Goal: Task Accomplishment & Management: Use online tool/utility

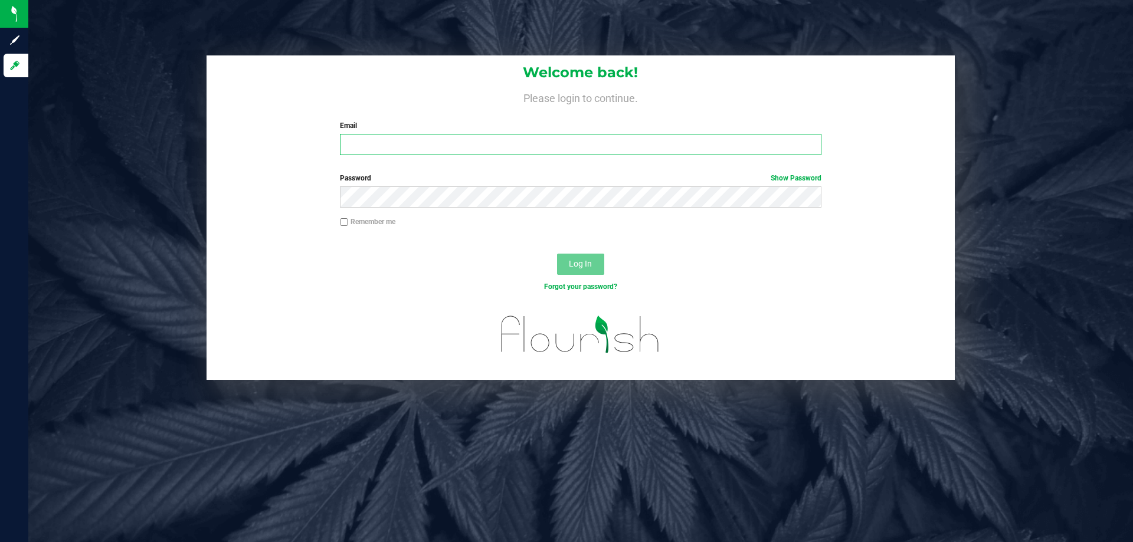
click at [477, 147] on input "Email" at bounding box center [580, 144] width 481 height 21
type input "[EMAIL_ADDRESS][DOMAIN_NAME]"
click at [557, 254] on button "Log In" at bounding box center [580, 264] width 47 height 21
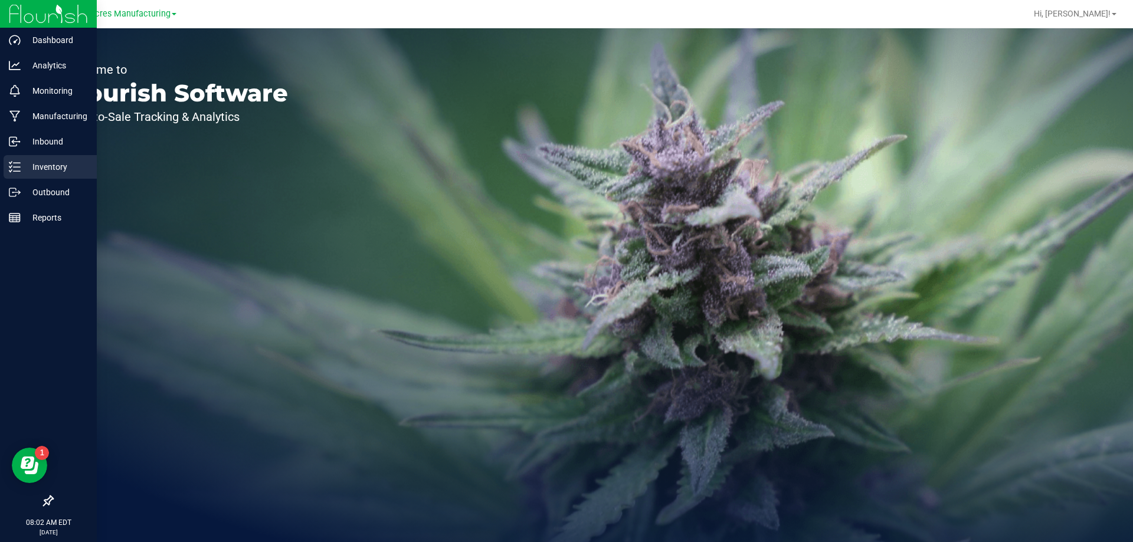
click at [18, 165] on icon at bounding box center [15, 167] width 12 height 12
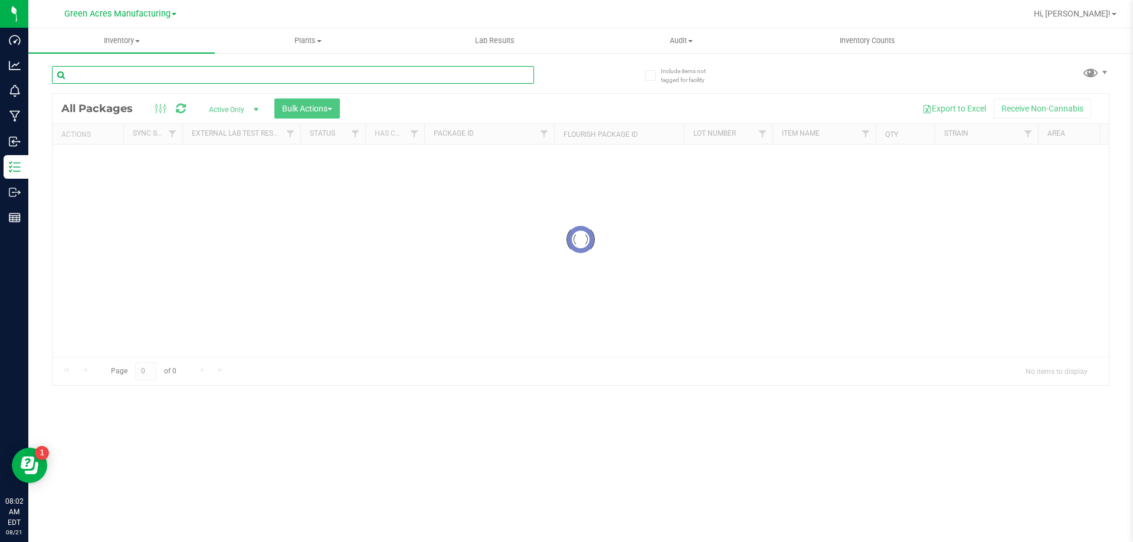
click at [251, 75] on input "text" at bounding box center [293, 75] width 482 height 18
type input "1600616683628800"
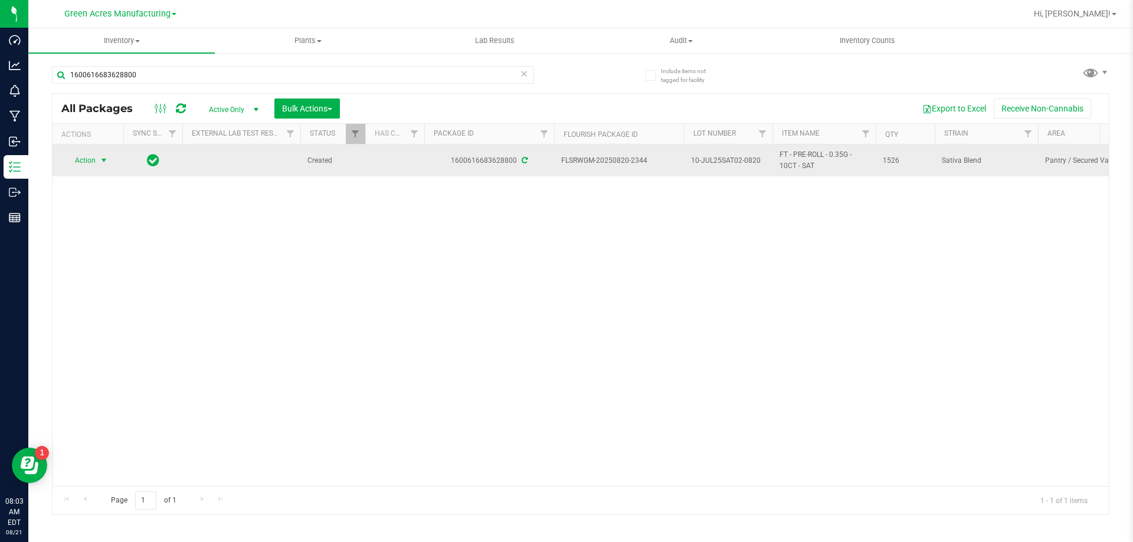
click at [97, 166] on span "select" at bounding box center [104, 160] width 15 height 17
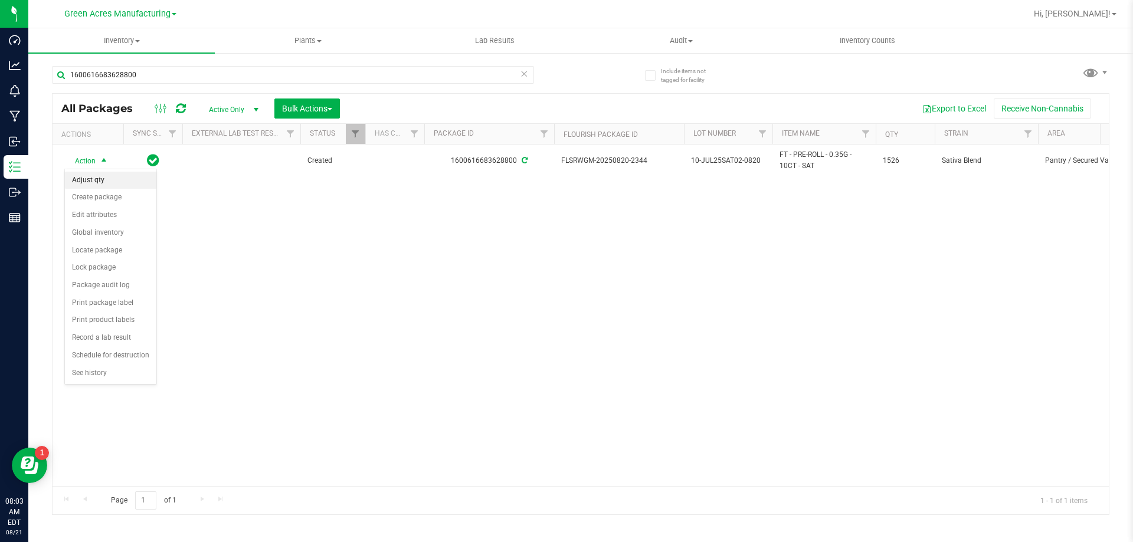
click at [102, 187] on li "Adjust qty" at bounding box center [110, 181] width 91 height 18
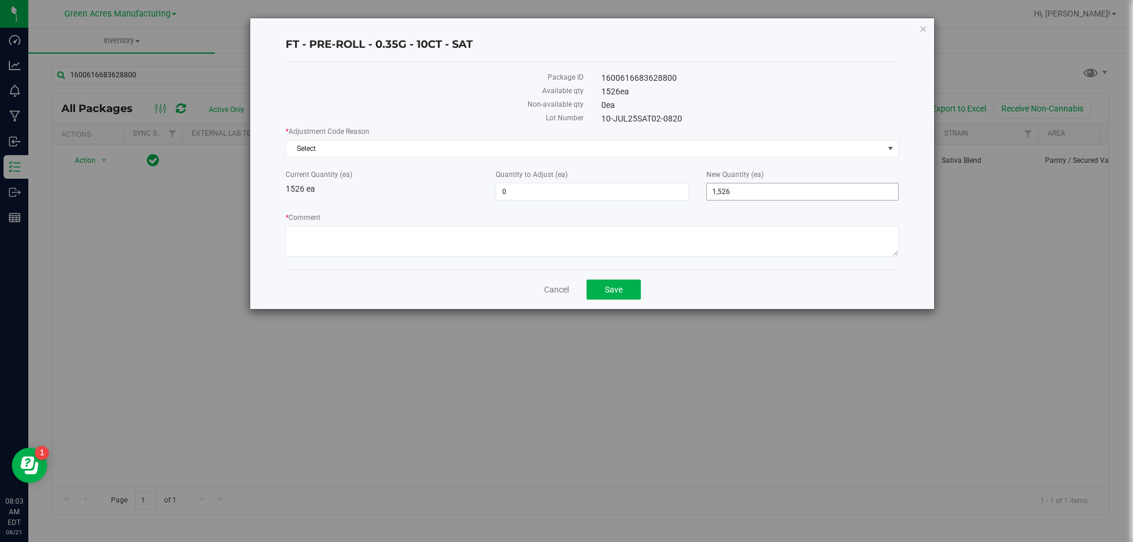
click at [748, 185] on span "1,526 1526" at bounding box center [802, 192] width 192 height 18
type input "1522"
type input "-4"
type input "1,522"
click at [704, 218] on label "* Comment" at bounding box center [592, 217] width 613 height 11
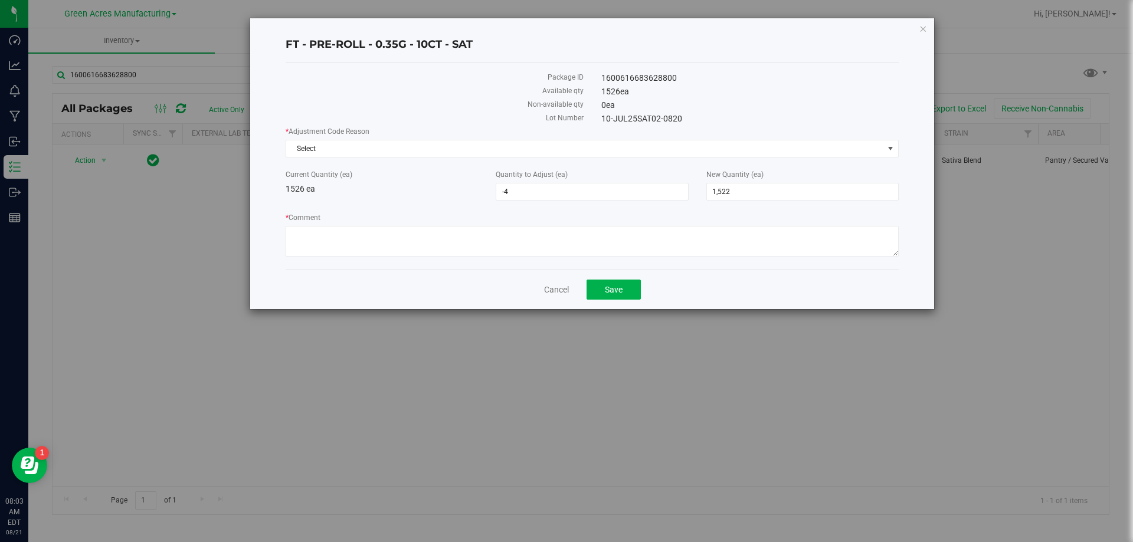
click at [704, 226] on textarea "* Comment" at bounding box center [592, 241] width 613 height 31
click at [544, 148] on span "Select" at bounding box center [584, 148] width 597 height 17
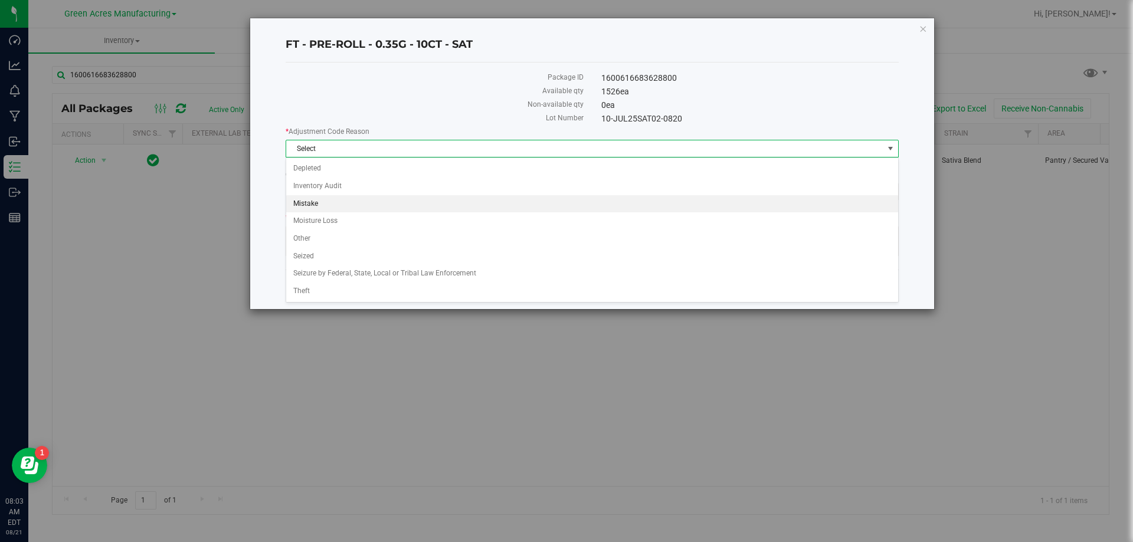
click at [352, 205] on li "Mistake" at bounding box center [592, 204] width 612 height 18
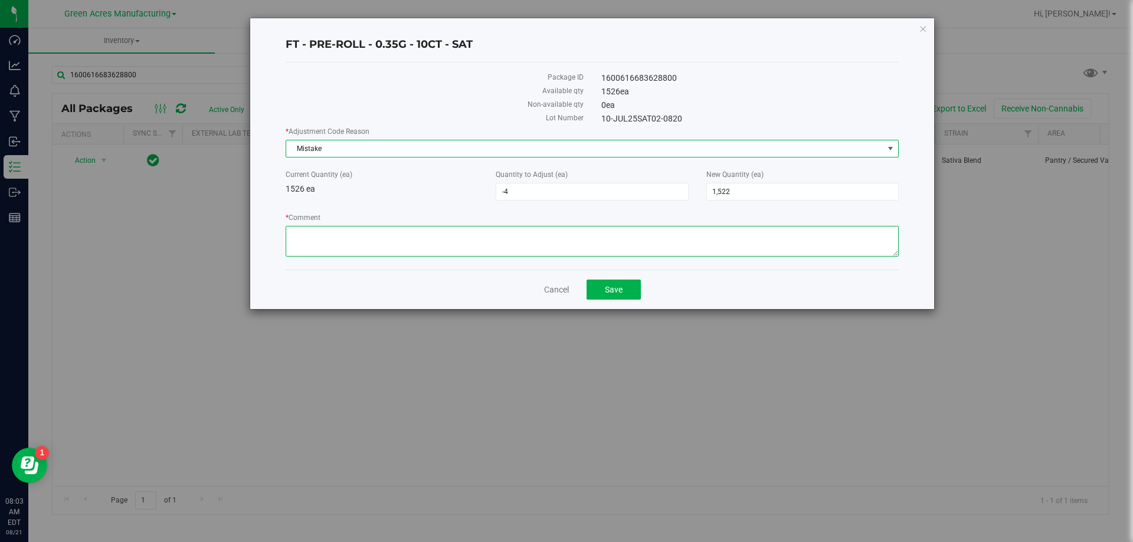
click at [348, 232] on textarea "* Comment" at bounding box center [592, 241] width 613 height 31
type textarea "Miscounted"
click at [622, 291] on span "Save" at bounding box center [614, 289] width 18 height 9
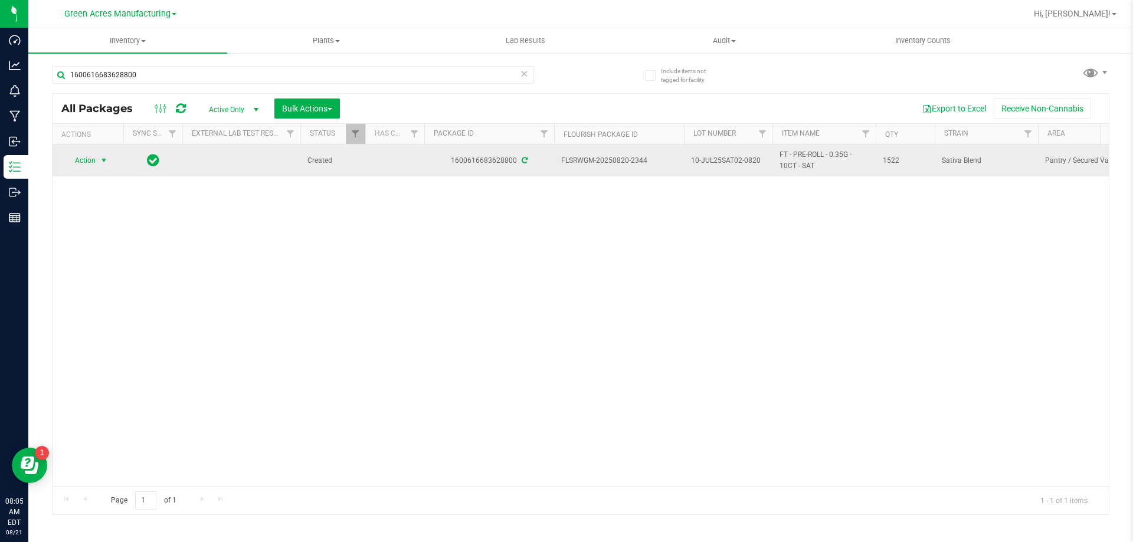
click at [105, 159] on span "select" at bounding box center [103, 160] width 9 height 9
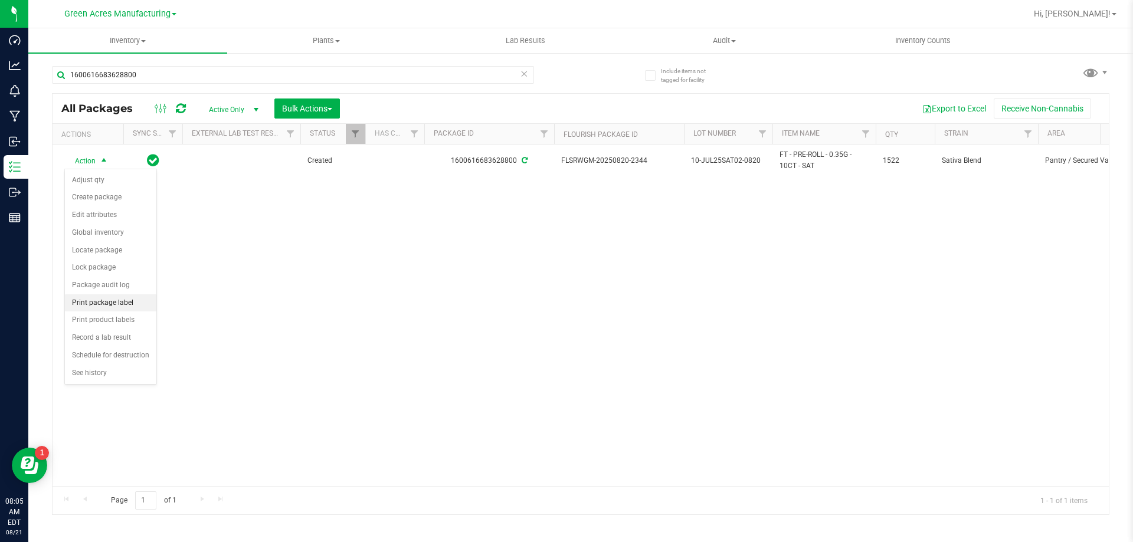
click at [125, 298] on li "Print package label" at bounding box center [110, 303] width 91 height 18
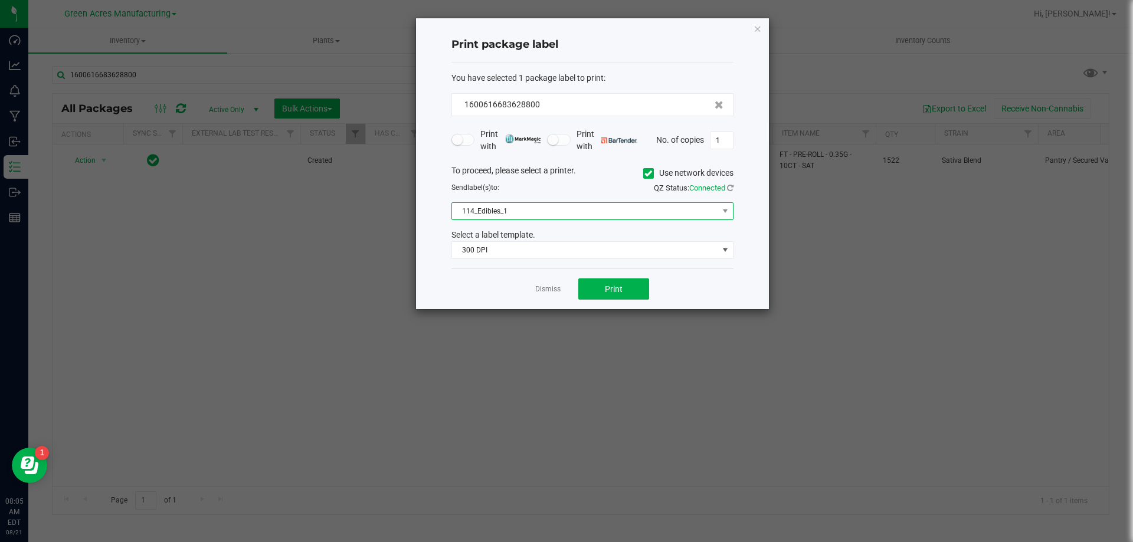
click at [572, 216] on span "114_Edibles_1" at bounding box center [585, 211] width 266 height 17
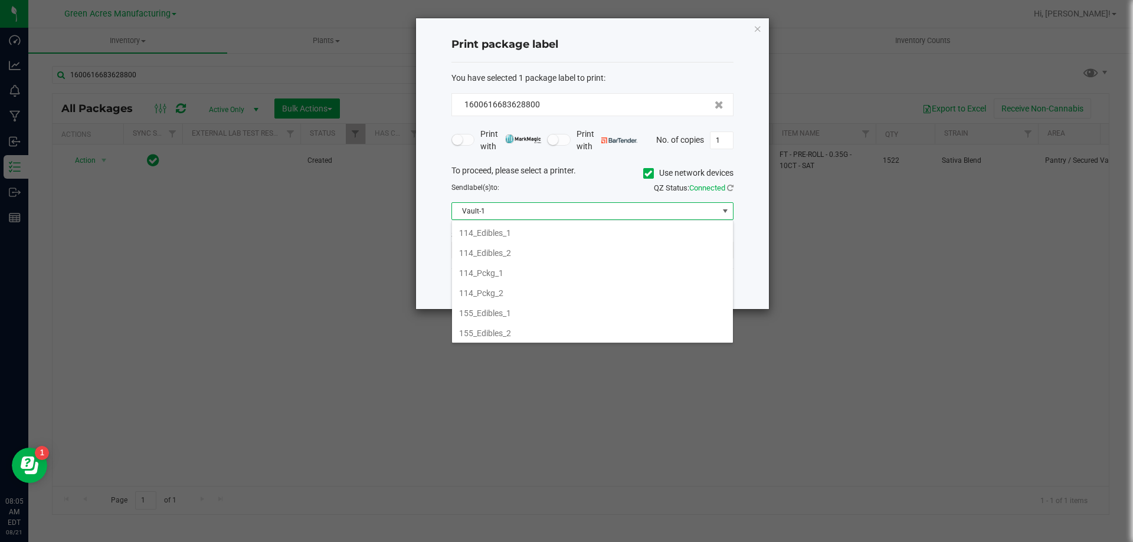
scroll to position [404, 0]
click at [500, 328] on li "Vault-1" at bounding box center [592, 331] width 281 height 20
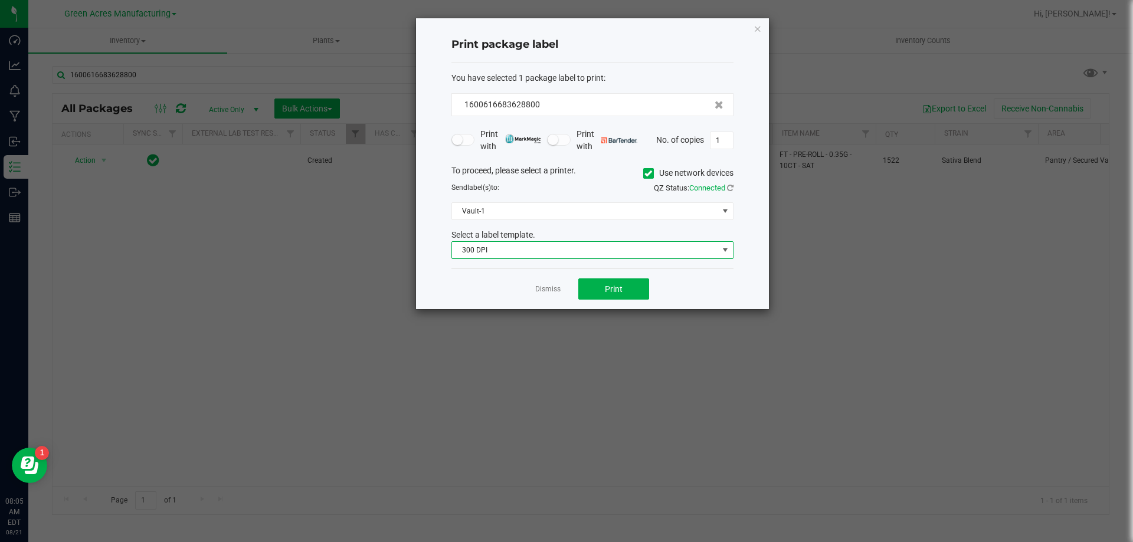
click at [477, 255] on span "300 DPI" at bounding box center [585, 250] width 266 height 17
click at [475, 287] on li "300 dpi FG" at bounding box center [592, 292] width 281 height 20
click at [594, 286] on button "Print" at bounding box center [613, 289] width 71 height 21
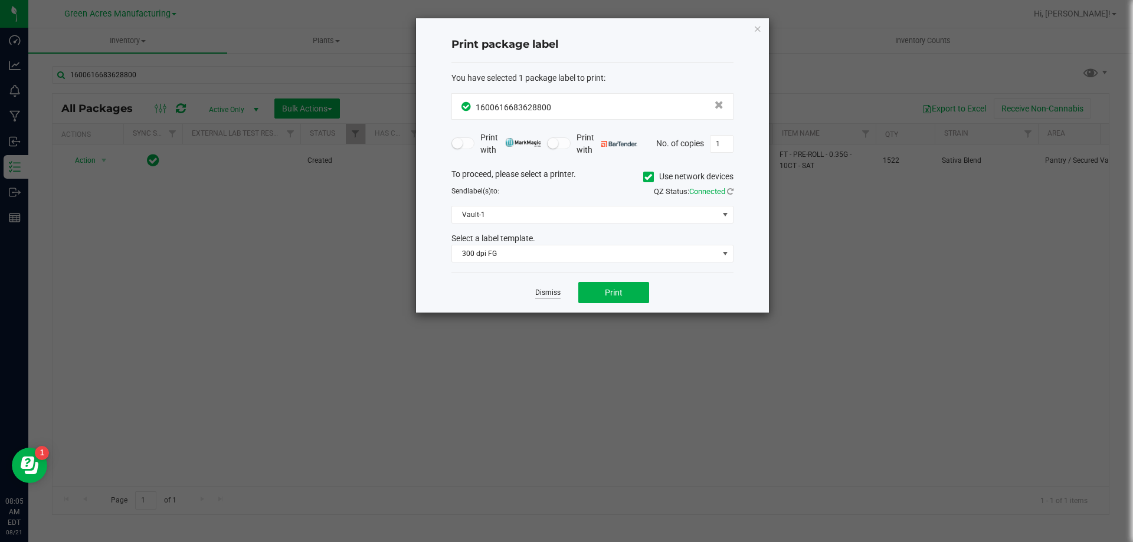
click at [537, 292] on link "Dismiss" at bounding box center [547, 293] width 25 height 10
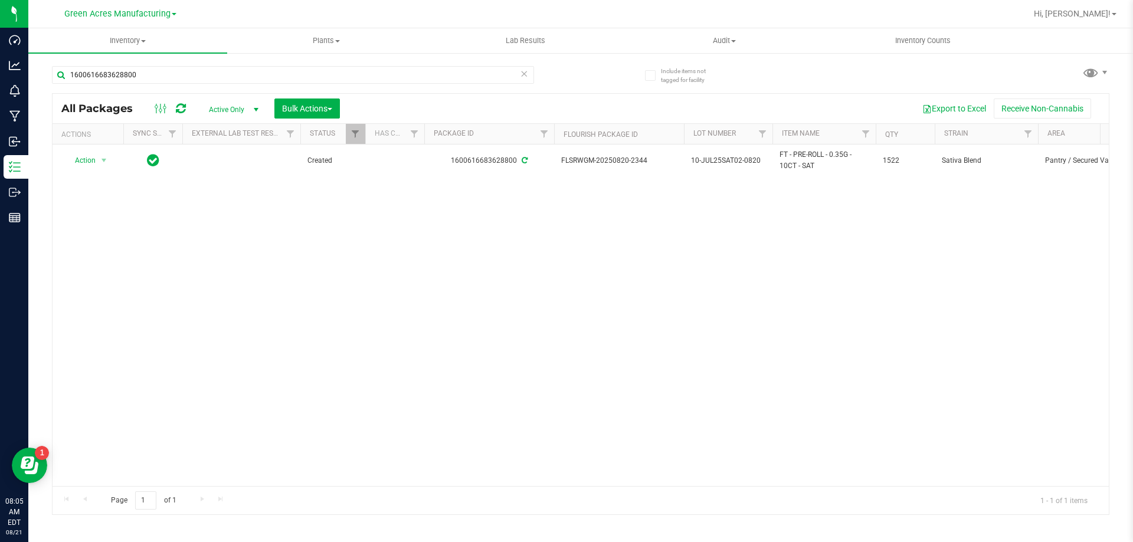
click at [1081, 74] on div "1600616683628800 All Packages Active Only Active Only Lab Samples Locked All Ex…" at bounding box center [580, 285] width 1057 height 460
click at [1082, 73] on span at bounding box center [1090, 72] width 17 height 17
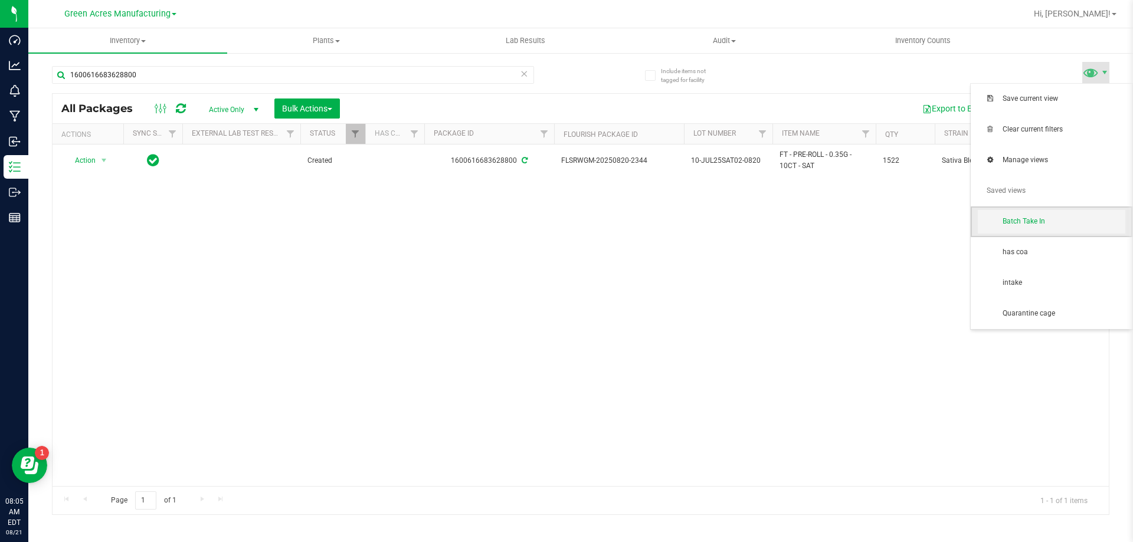
click at [1039, 231] on span "Batch Take In" at bounding box center [1052, 222] width 148 height 24
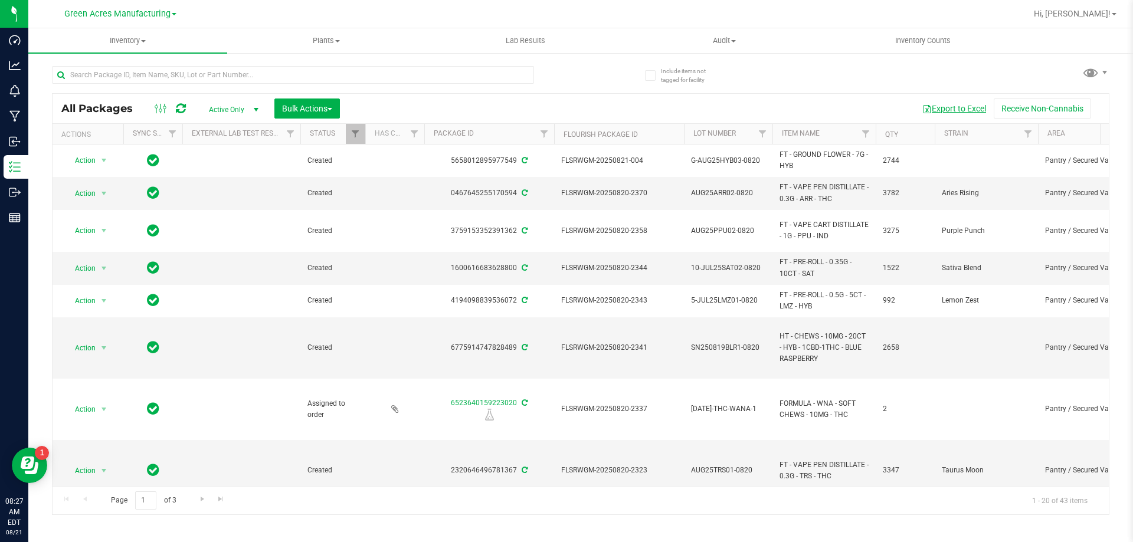
click at [964, 108] on button "Export to Excel" at bounding box center [954, 109] width 79 height 20
